Goal: Check status: Check status

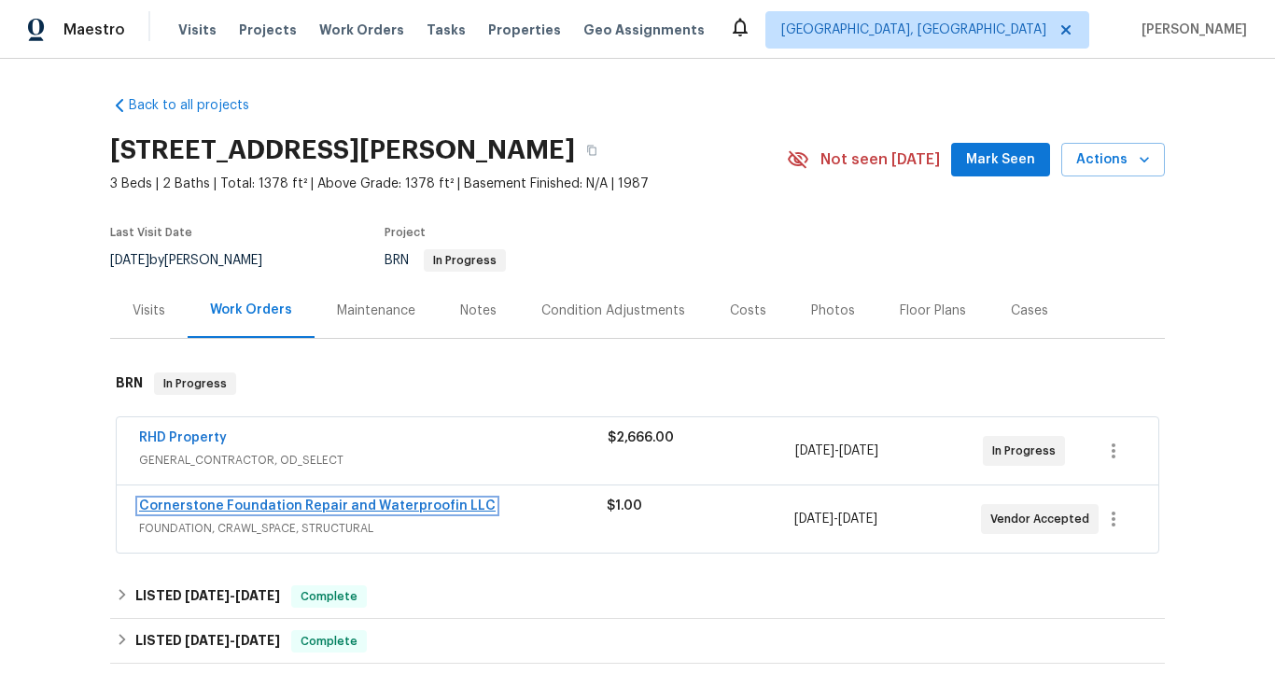
click at [434, 505] on link "Cornerstone Foundation Repair and Waterproofin LLC" at bounding box center [317, 505] width 356 height 13
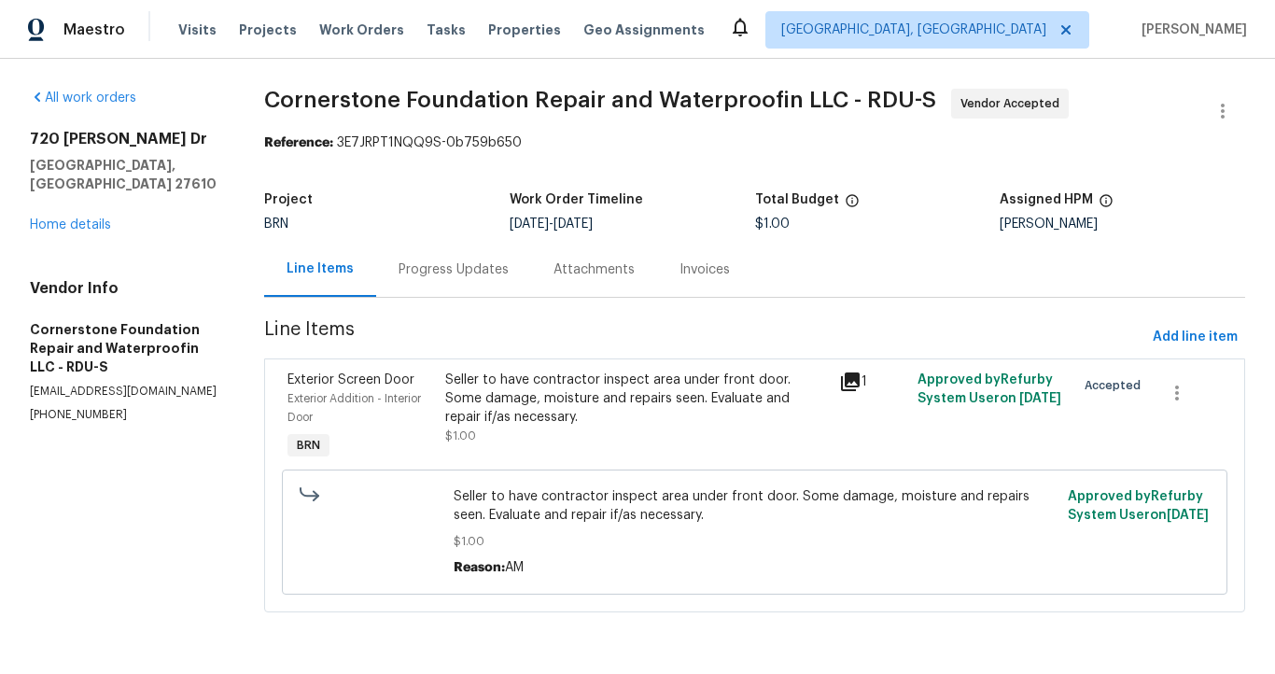
click at [476, 272] on div "Progress Updates" at bounding box center [453, 269] width 110 height 19
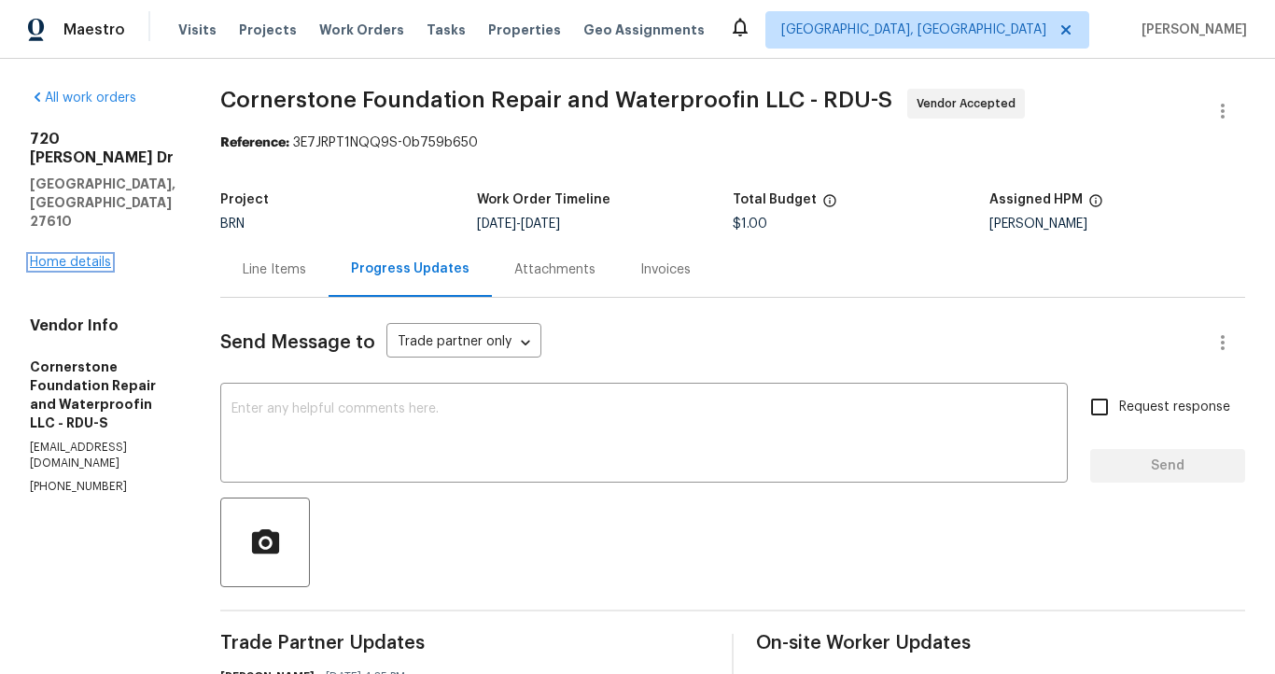
click at [93, 256] on link "Home details" at bounding box center [70, 262] width 81 height 13
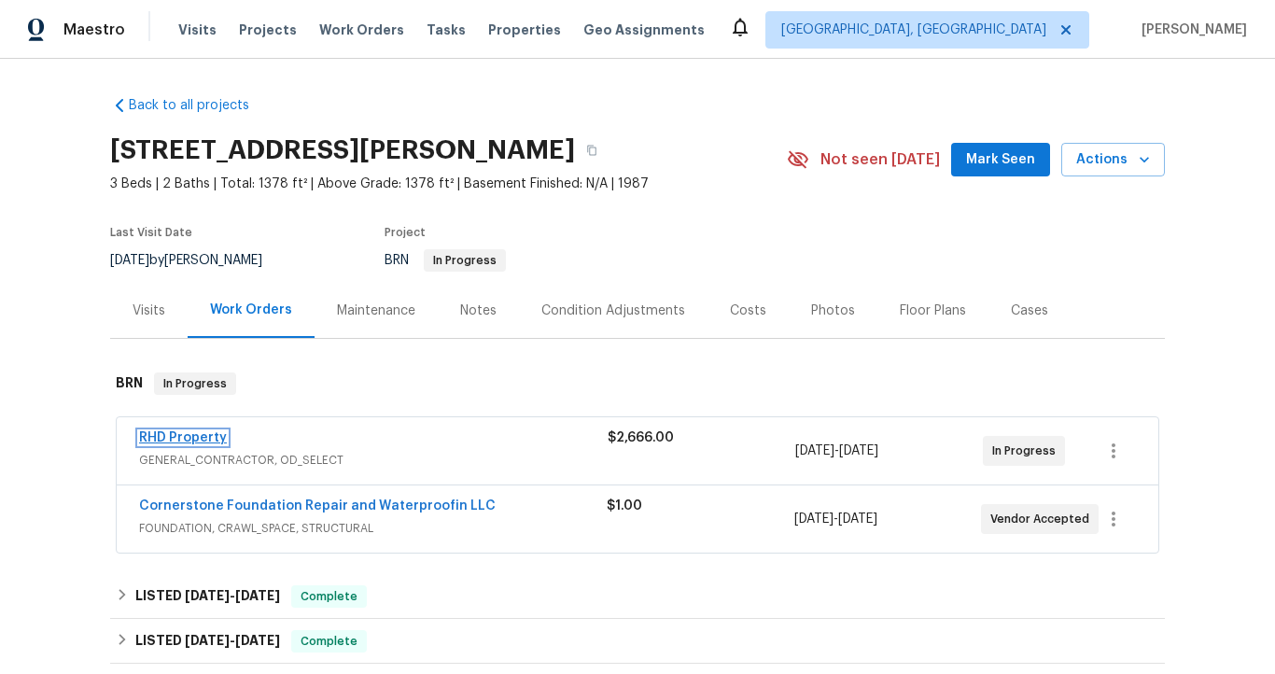
click at [208, 433] on link "RHD Property" at bounding box center [183, 437] width 88 height 13
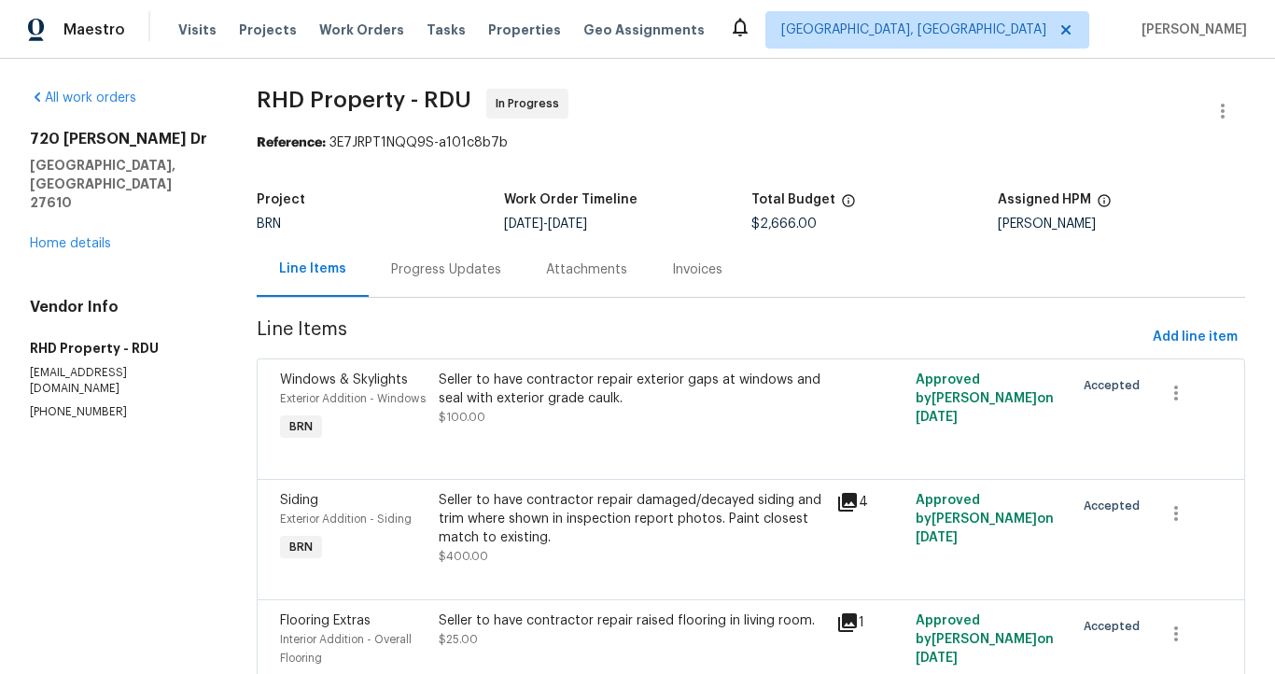
click at [432, 276] on div "Progress Updates" at bounding box center [446, 269] width 110 height 19
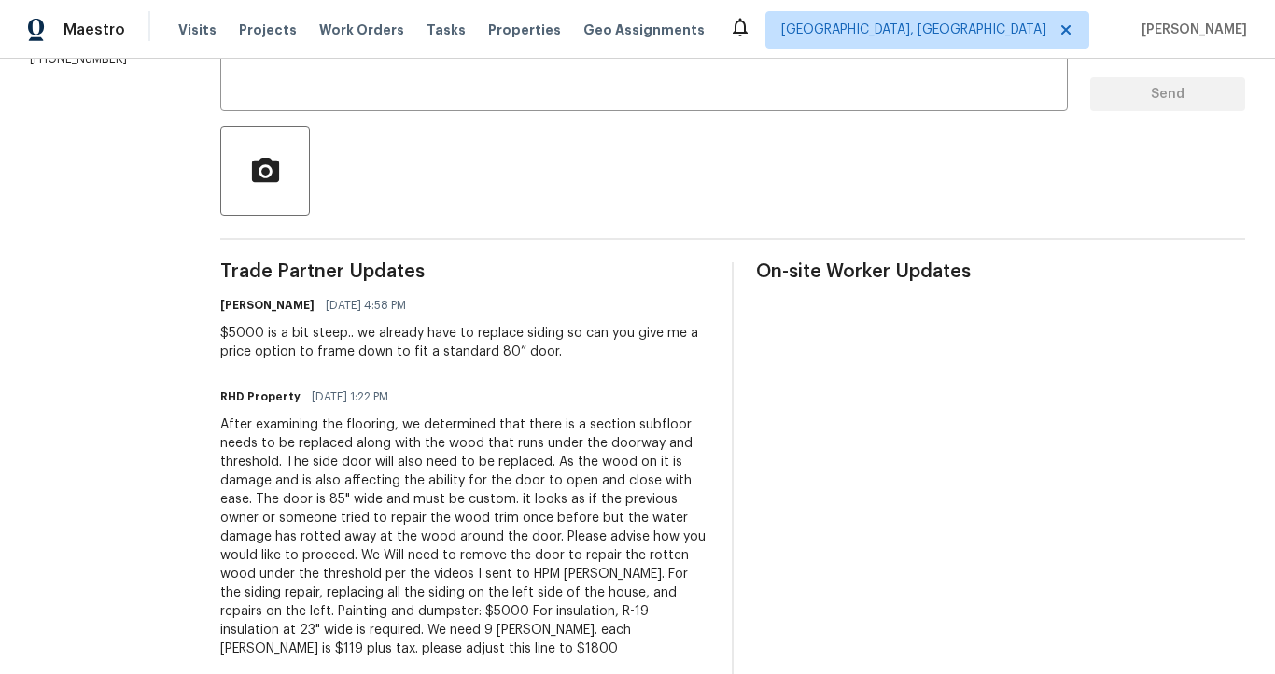
scroll to position [373, 0]
